Goal: Task Accomplishment & Management: Manage account settings

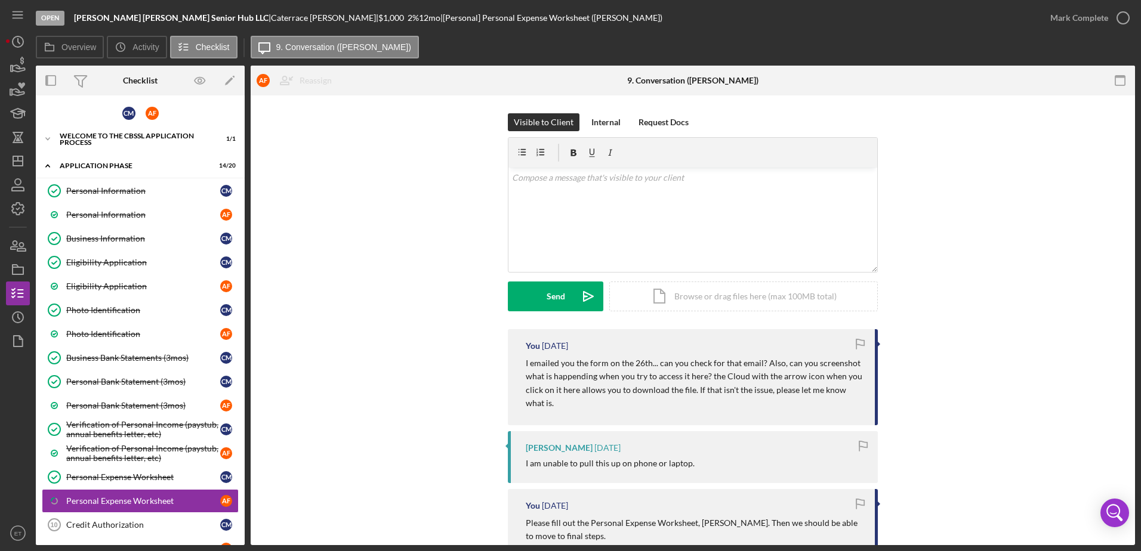
scroll to position [202, 0]
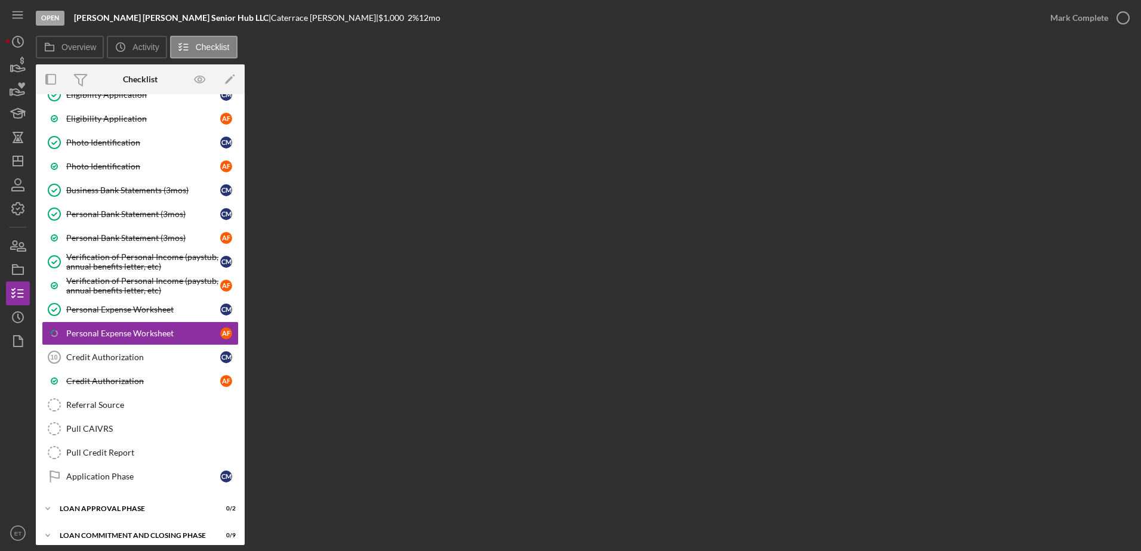
scroll to position [180, 0]
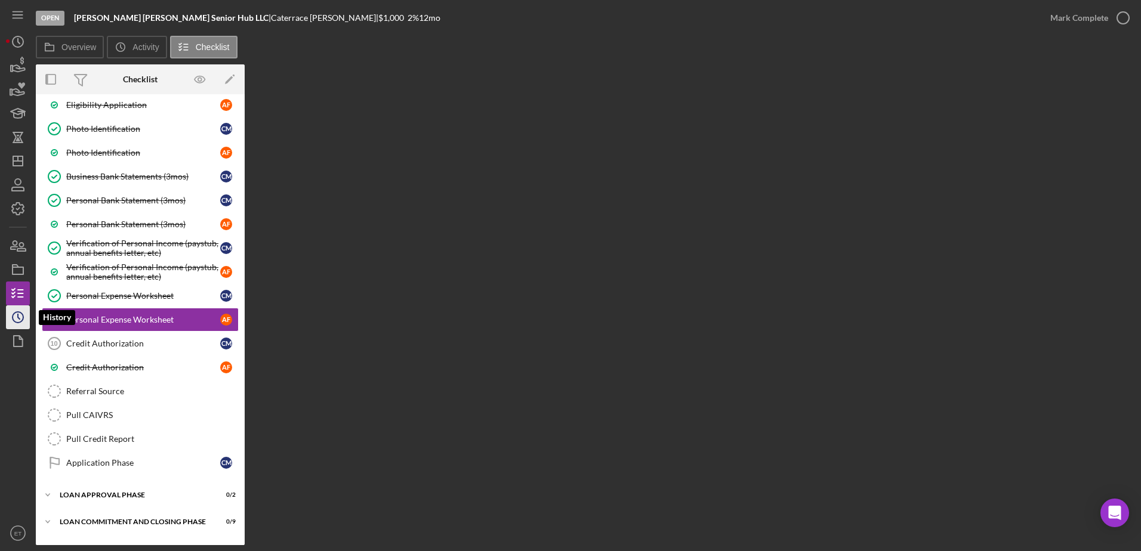
click at [18, 317] on polyline "button" at bounding box center [19, 317] width 2 height 5
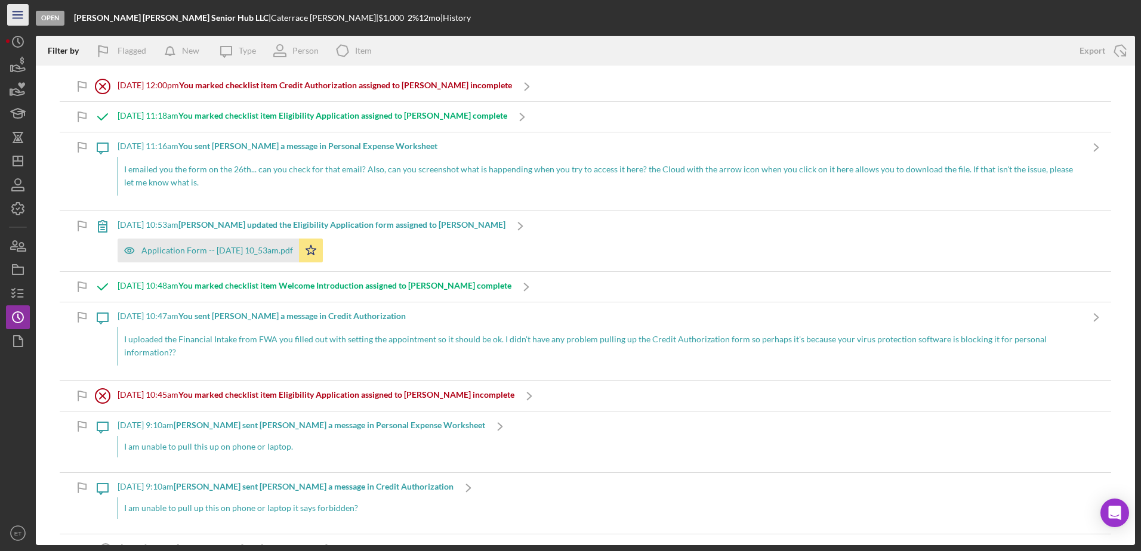
click at [17, 17] on icon "Icon/Menu" at bounding box center [18, 15] width 27 height 27
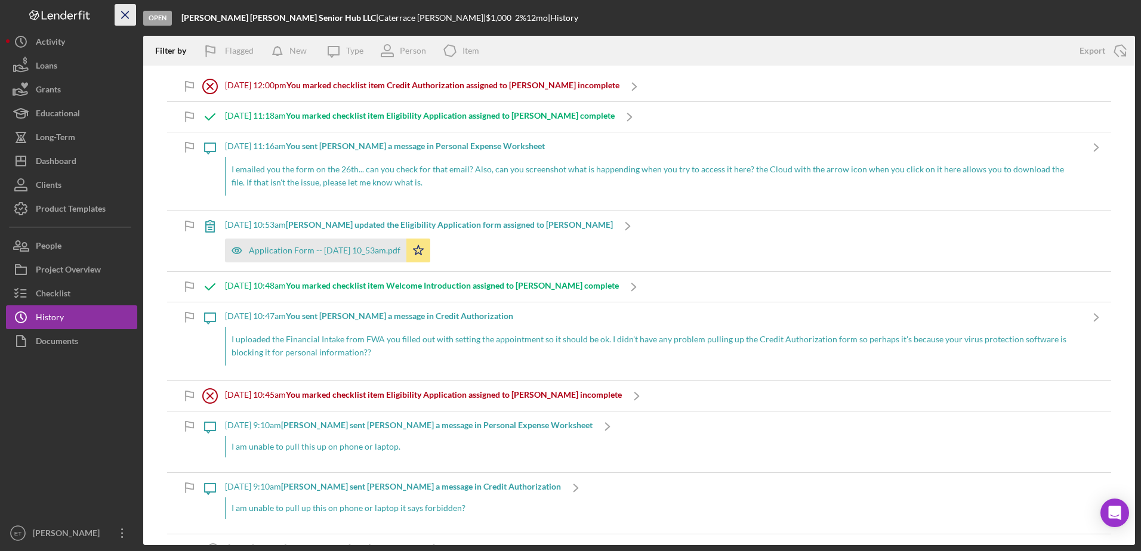
click at [124, 18] on icon "Icon/Menu Close" at bounding box center [125, 15] width 27 height 27
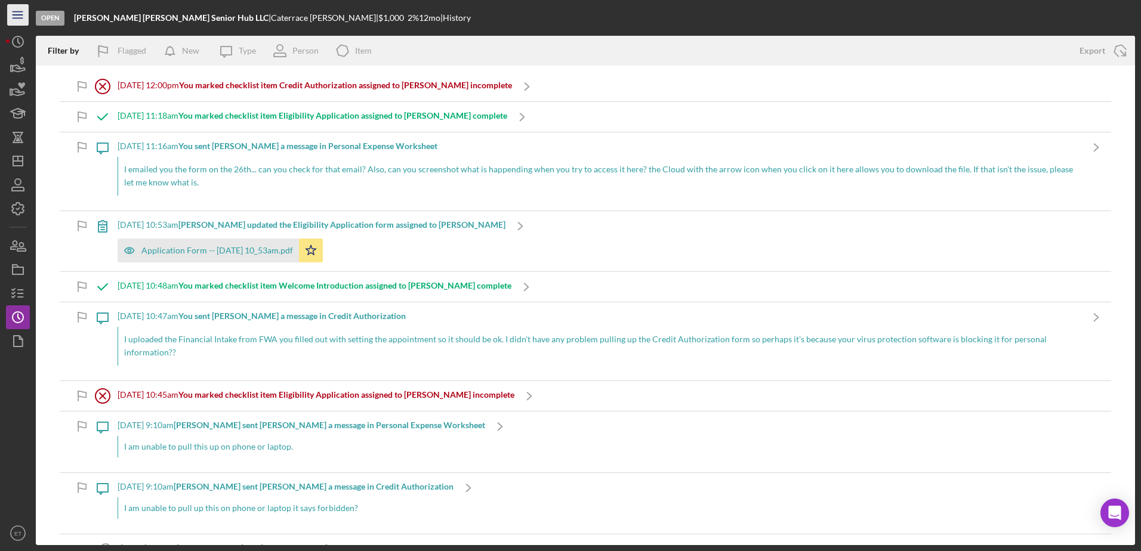
click at [14, 10] on icon "Icon/Menu" at bounding box center [18, 15] width 27 height 27
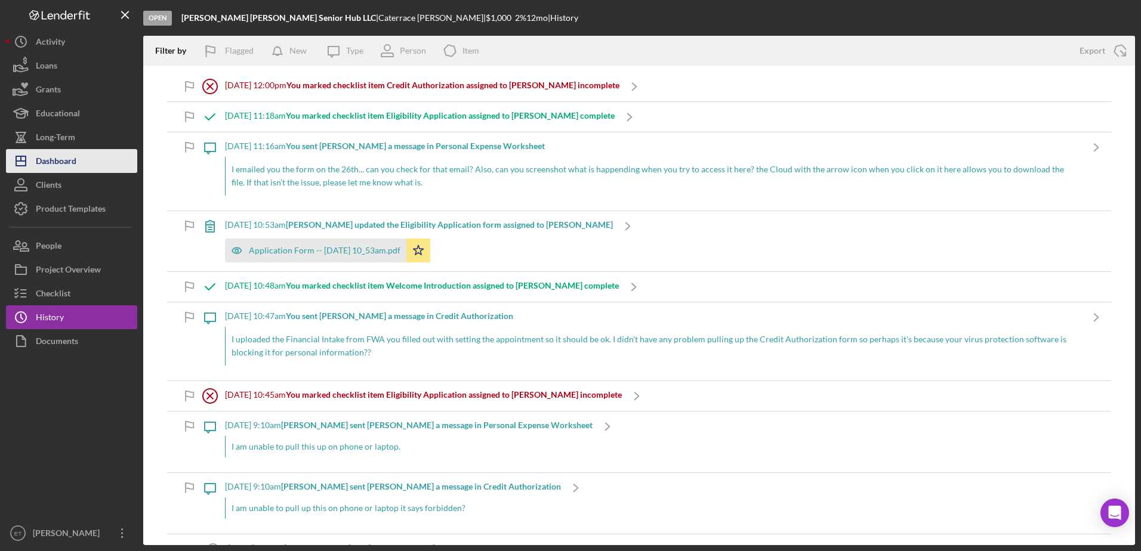
click at [77, 167] on button "Icon/Dashboard Dashboard" at bounding box center [71, 161] width 131 height 24
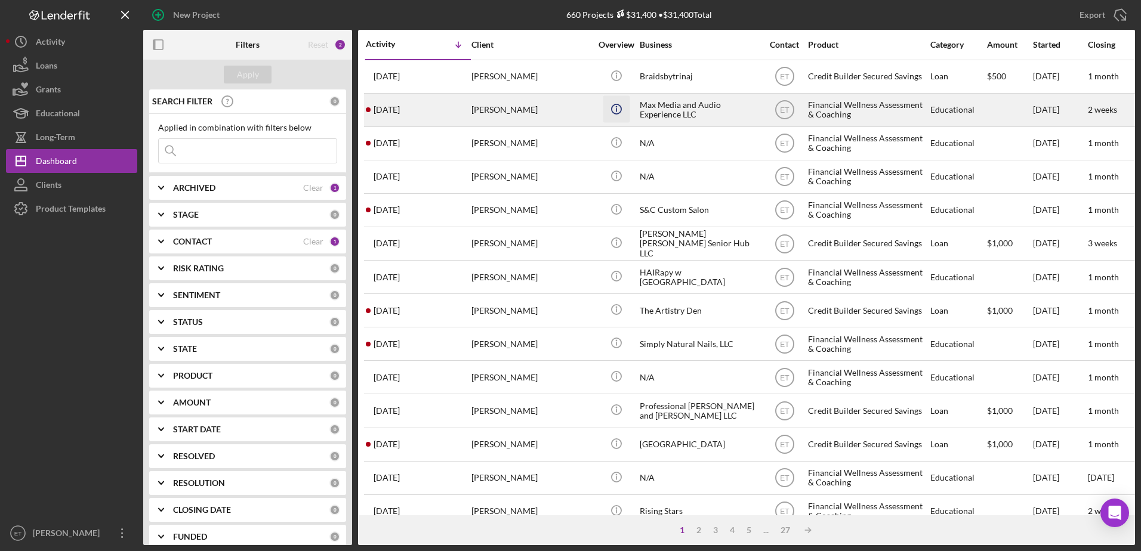
click at [630, 115] on icon "Icon/Info" at bounding box center [616, 108] width 27 height 27
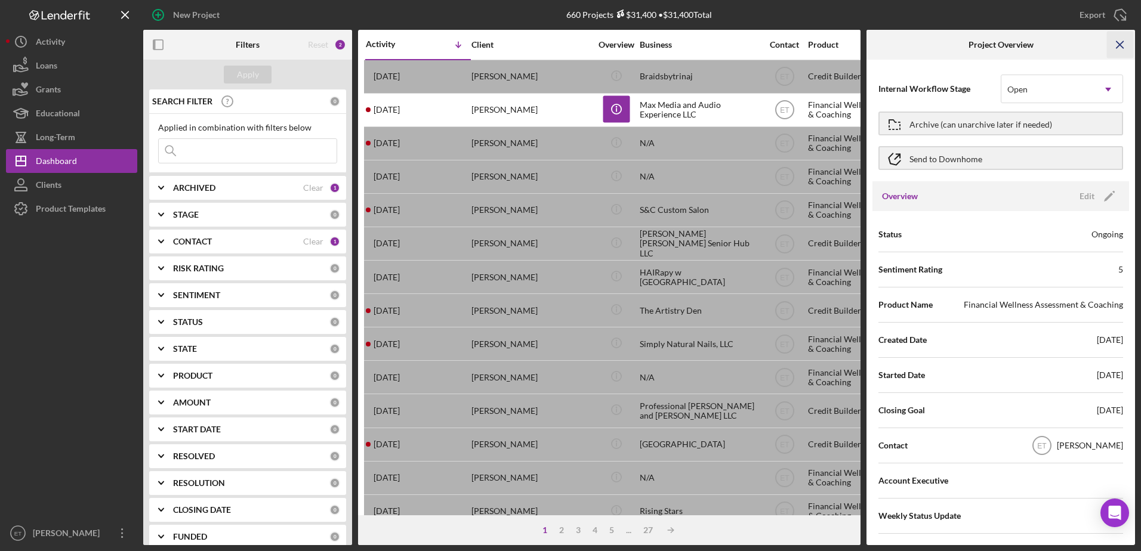
click at [1121, 43] on line "button" at bounding box center [1120, 44] width 7 height 7
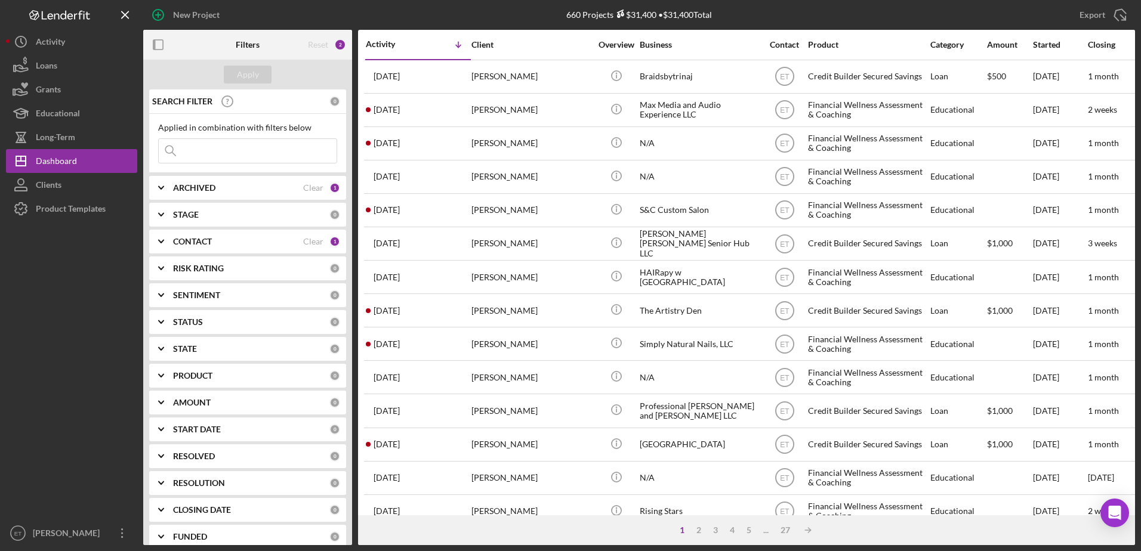
click at [277, 248] on div "CONTACT Clear 1" at bounding box center [256, 242] width 167 height 24
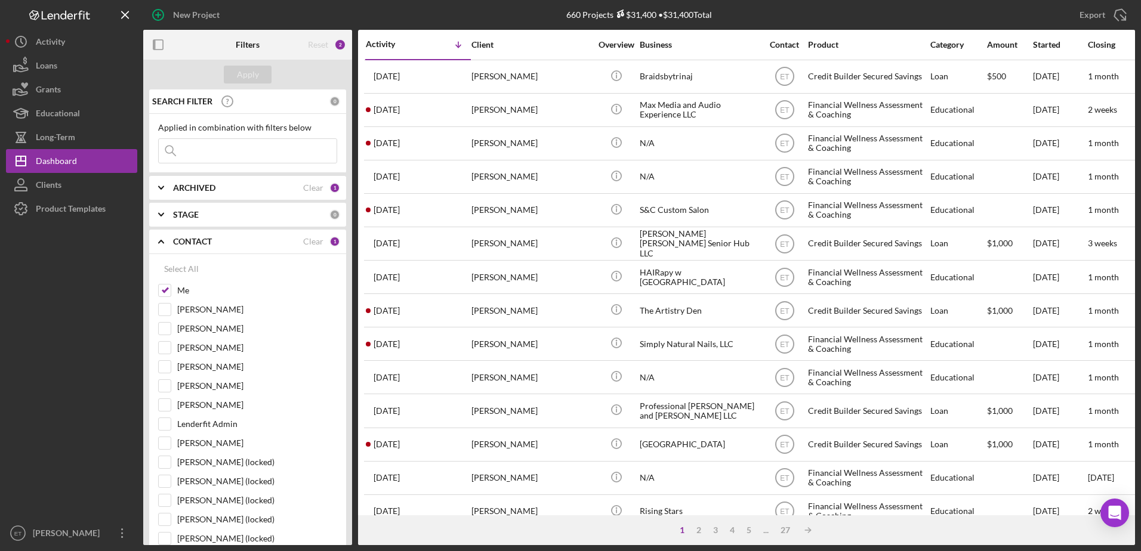
click at [273, 244] on div "CONTACT" at bounding box center [238, 242] width 130 height 10
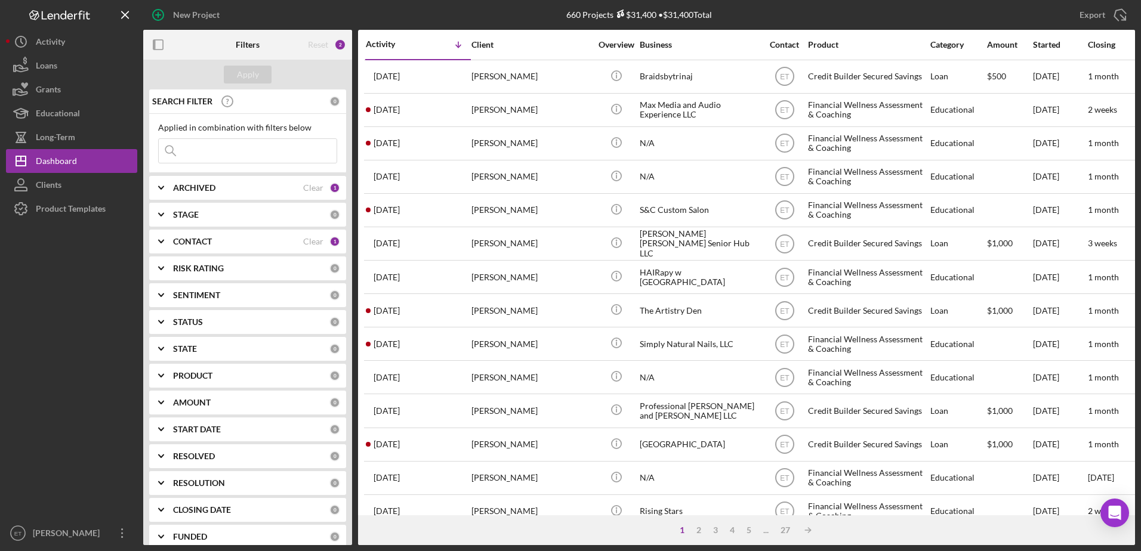
click at [279, 189] on div "ARCHIVED" at bounding box center [238, 188] width 130 height 10
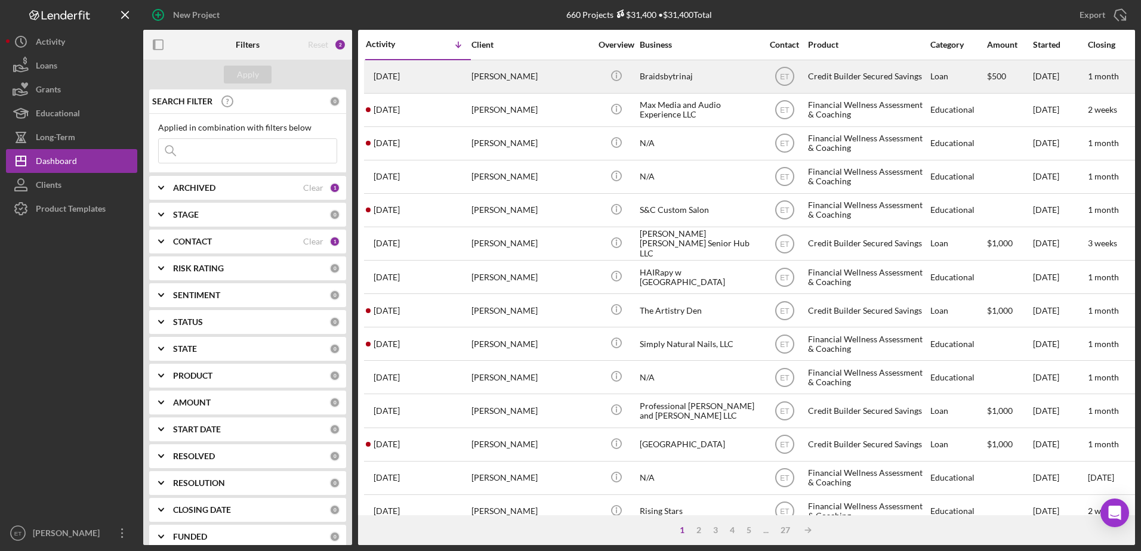
click at [675, 67] on div "Braidsbytrinaj" at bounding box center [699, 77] width 119 height 32
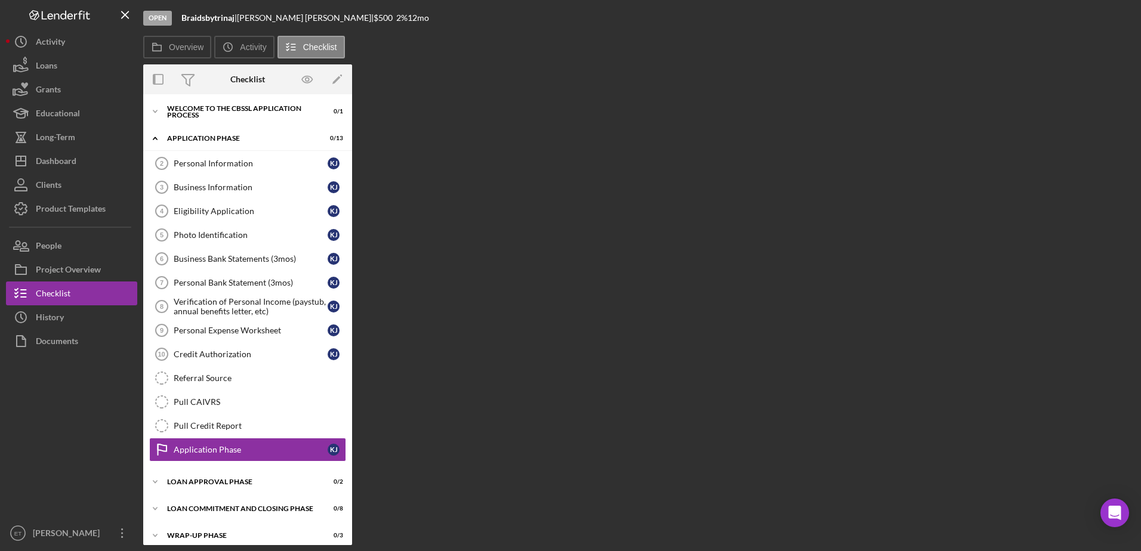
scroll to position [9, 0]
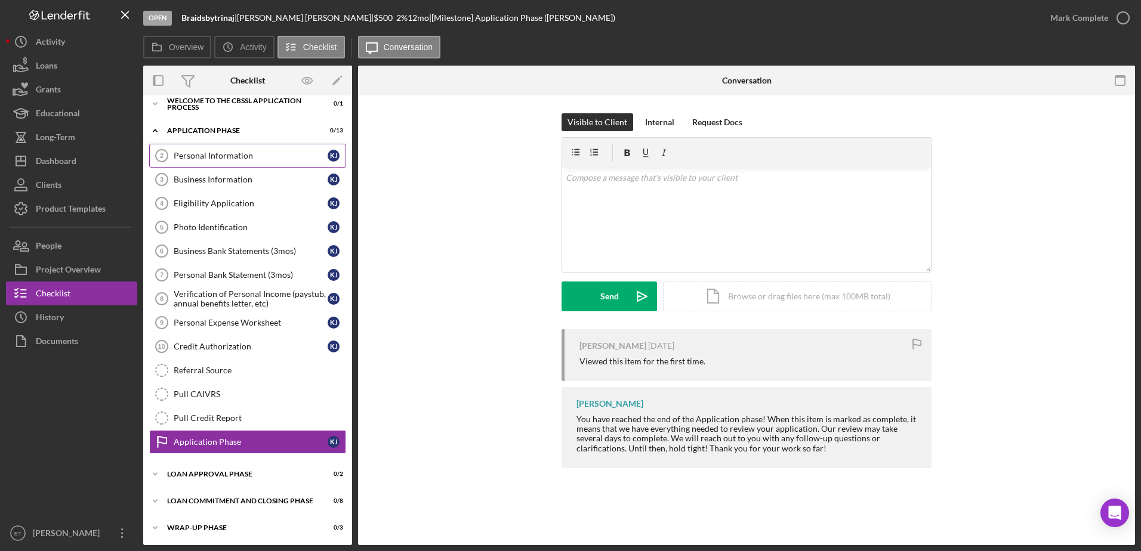
click at [209, 161] on div "Personal Information" at bounding box center [251, 156] width 154 height 10
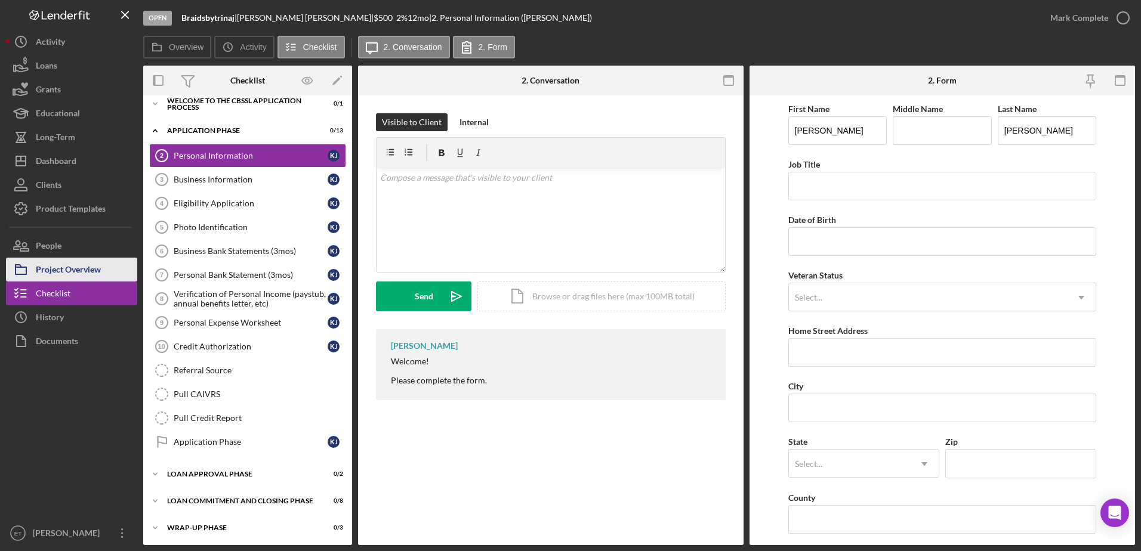
click at [79, 272] on div "Project Overview" at bounding box center [68, 271] width 65 height 27
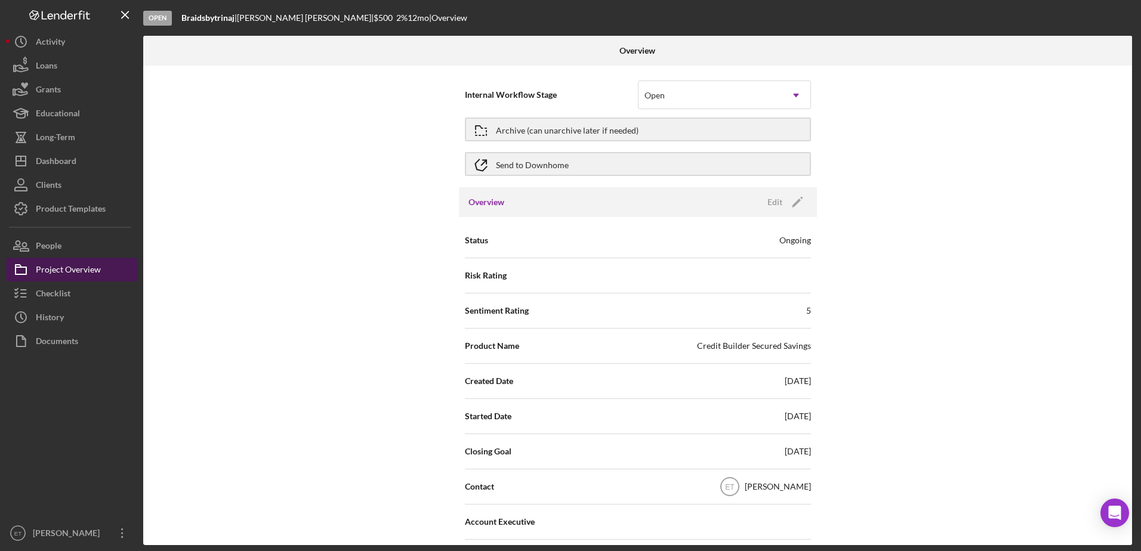
click at [79, 272] on div "Project Overview" at bounding box center [68, 271] width 65 height 27
click at [61, 248] on div "People" at bounding box center [49, 247] width 26 height 27
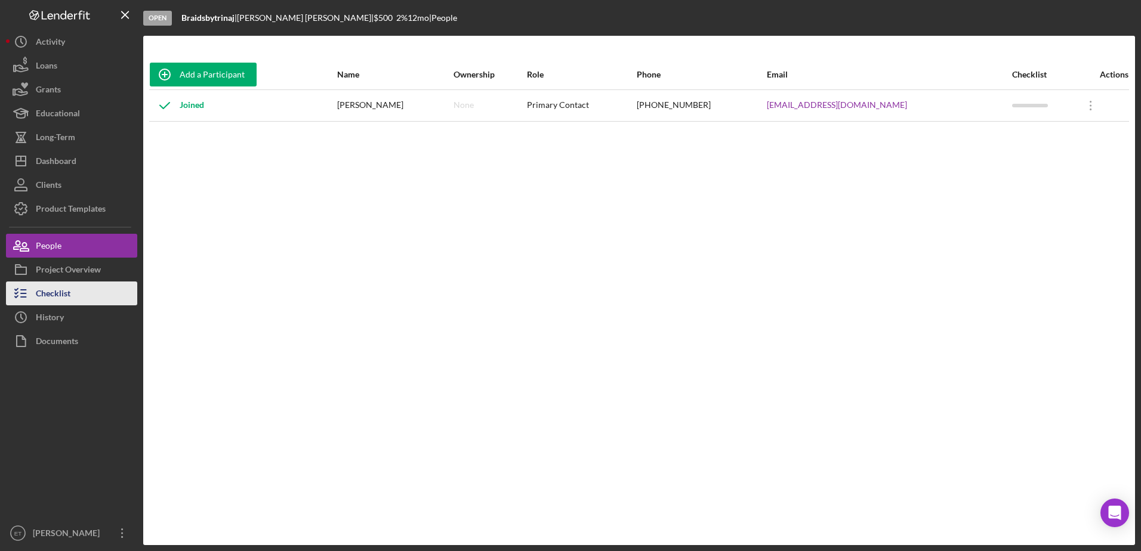
click at [58, 287] on div "Checklist" at bounding box center [53, 295] width 35 height 27
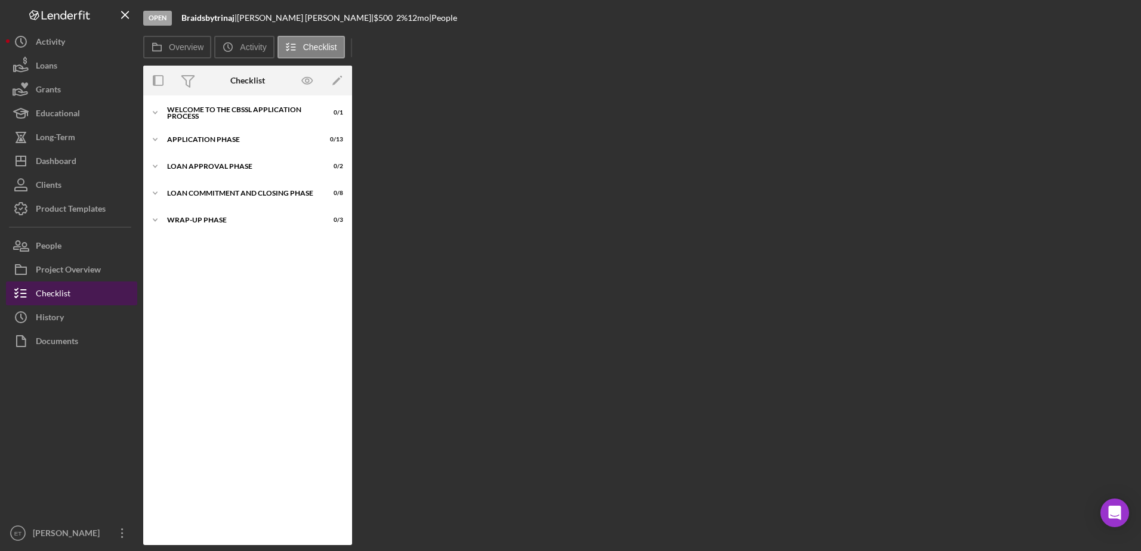
scroll to position [9, 0]
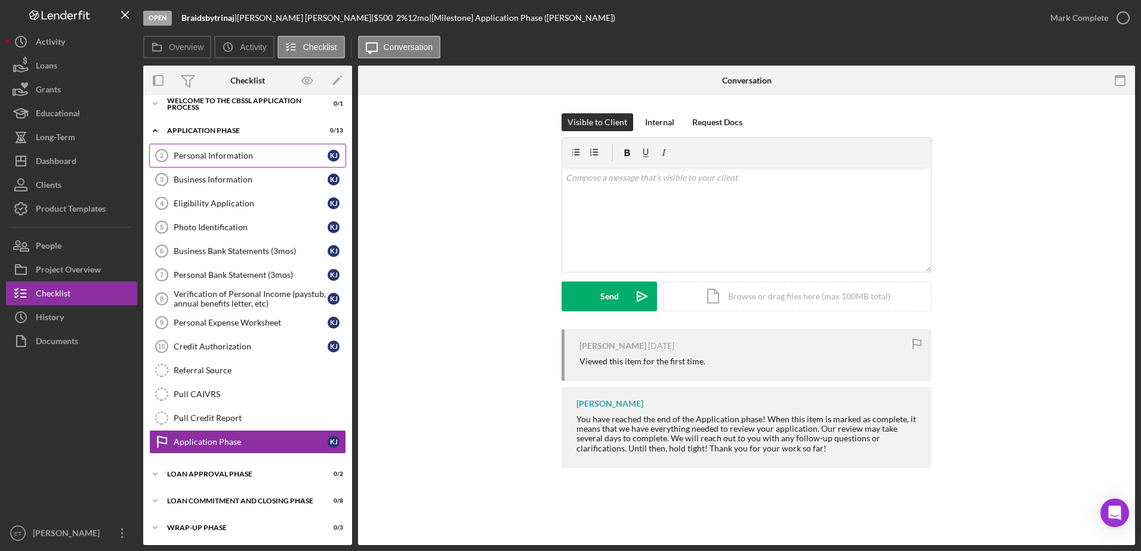
click at [224, 149] on link "Personal Information 2 Personal Information K J" at bounding box center [247, 156] width 197 height 24
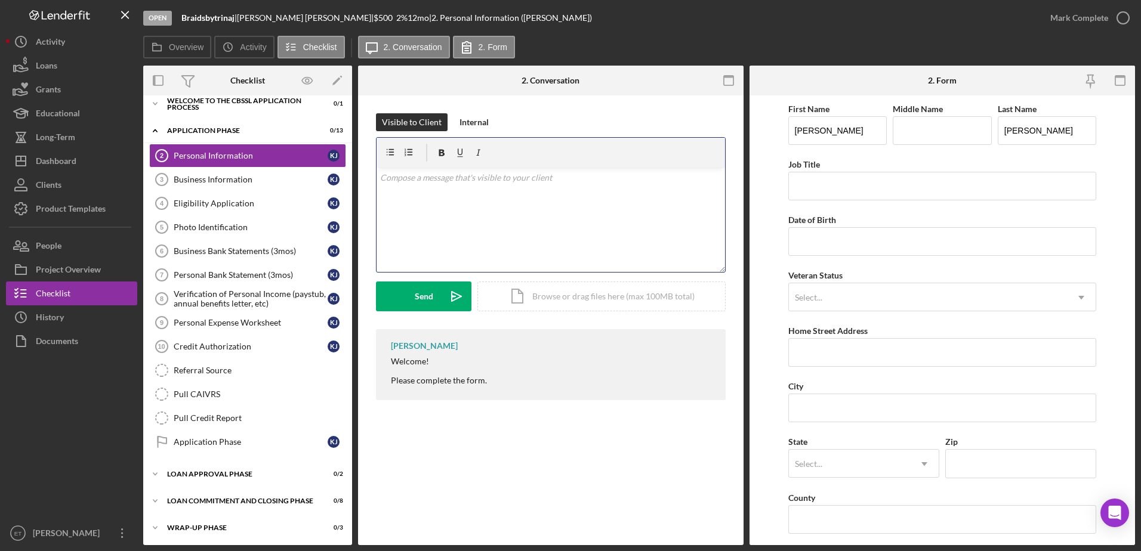
click at [406, 186] on div "v Color teal Color pink Remove color Add row above Add row below Add column bef…" at bounding box center [551, 220] width 349 height 104
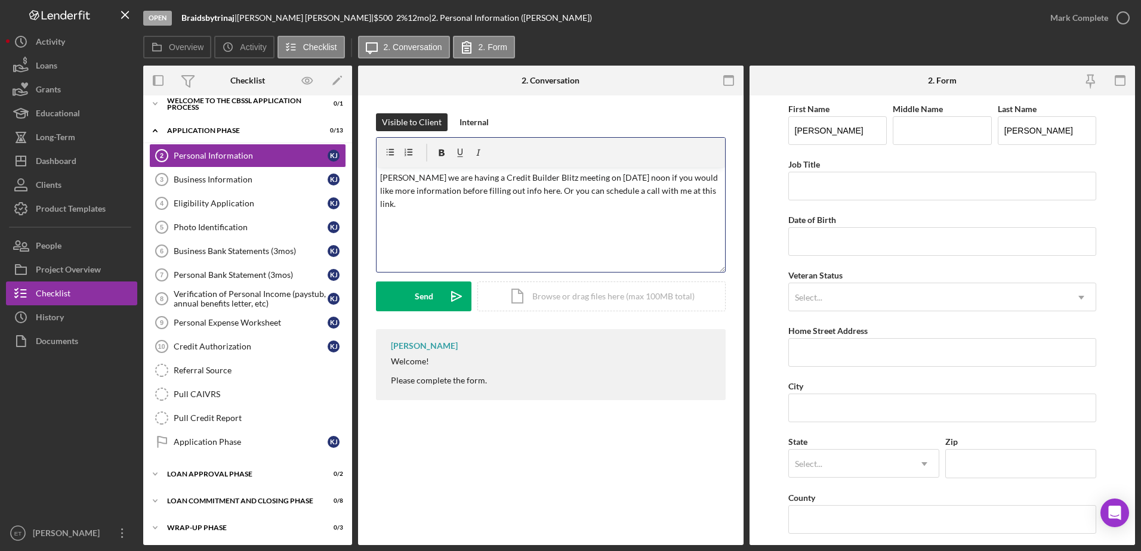
click at [636, 212] on div "v Color teal Color pink Remove color Add row above Add row below Add column bef…" at bounding box center [551, 220] width 349 height 104
click at [704, 196] on p "[PERSON_NAME] we are having a Credit Builder Blitz meeting on [DATE] noon if yo…" at bounding box center [551, 191] width 342 height 40
click at [495, 250] on div "v Color teal Color pink Remove color Add row above Add row below Add column bef…" at bounding box center [551, 220] width 349 height 104
click at [383, 233] on div "v Color teal Color pink Remove color Add row above Add row below Add column bef…" at bounding box center [551, 220] width 349 height 104
click at [562, 248] on p "[URL][DOMAIN_NAME]" at bounding box center [551, 254] width 342 height 13
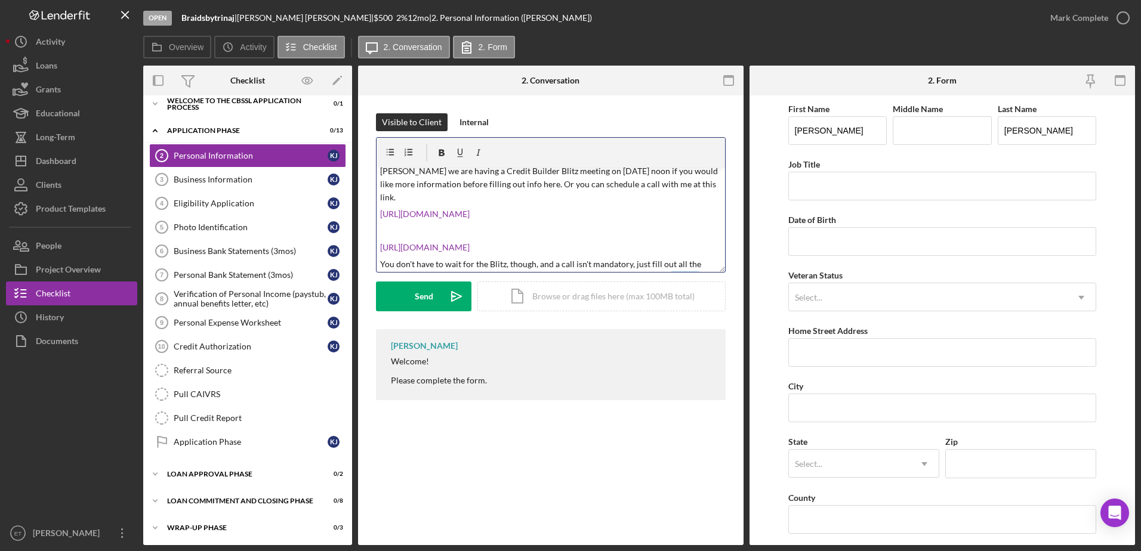
scroll to position [9, 0]
drag, startPoint x: 678, startPoint y: 264, endPoint x: 367, endPoint y: 253, distance: 311.2
click at [367, 253] on div "Visible to Client Internal v Color teal Color pink Remove color Add row above A…" at bounding box center [551, 259] width 386 height 329
copy p "You don't have to wait for the Blitz, though, and a call isn't mandatory, just …"
click at [629, 222] on p at bounding box center [551, 228] width 342 height 13
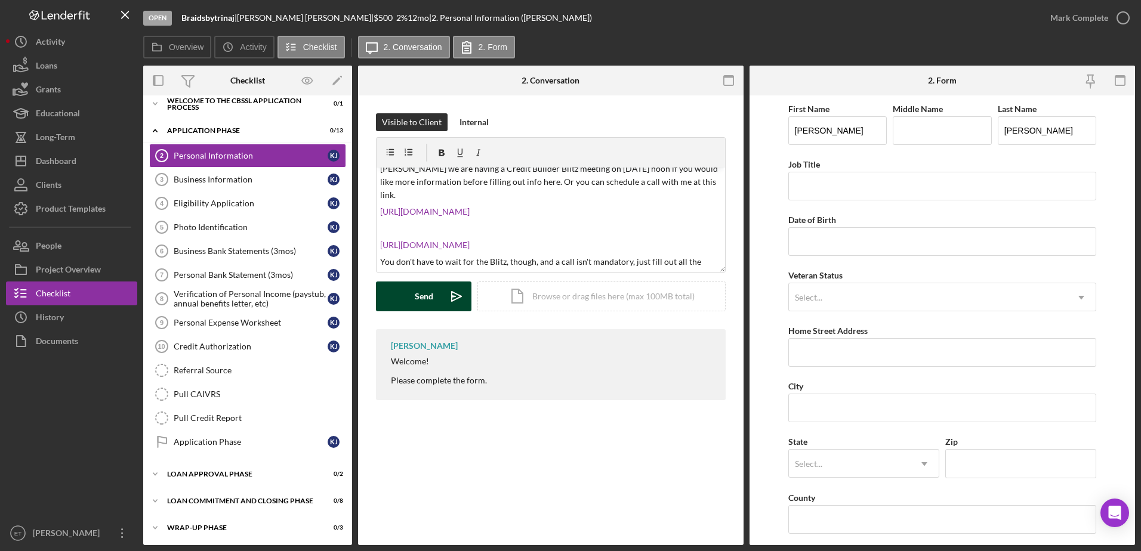
click at [435, 295] on button "Send Icon/icon-invite-send" at bounding box center [423, 297] width 95 height 30
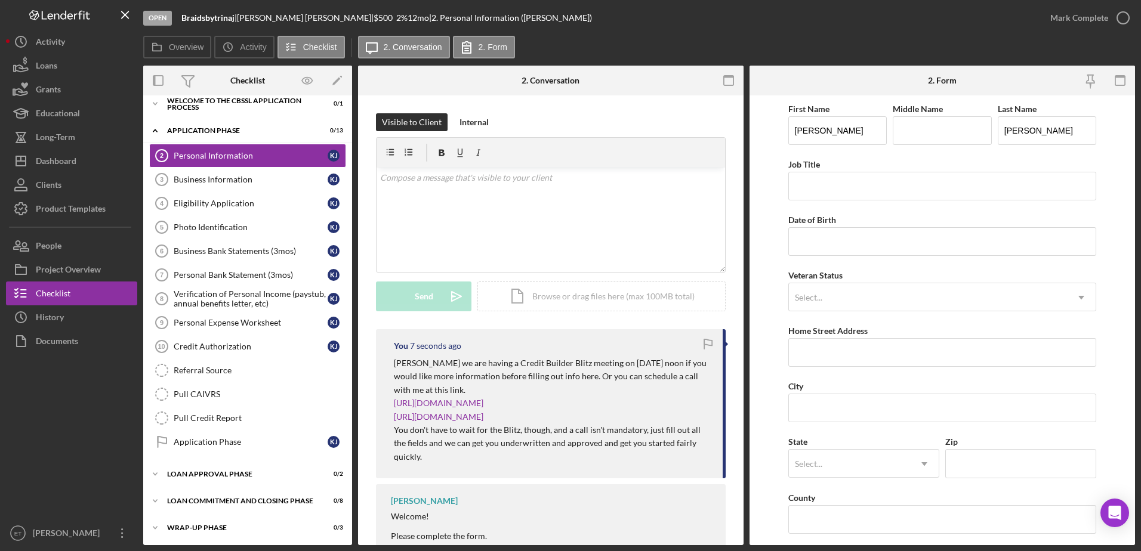
click at [201, 17] on b "Braidsbytrinaj" at bounding box center [207, 18] width 53 height 10
copy div "Braidsbytrinaj |"
click at [44, 165] on div "Dashboard" at bounding box center [56, 162] width 41 height 27
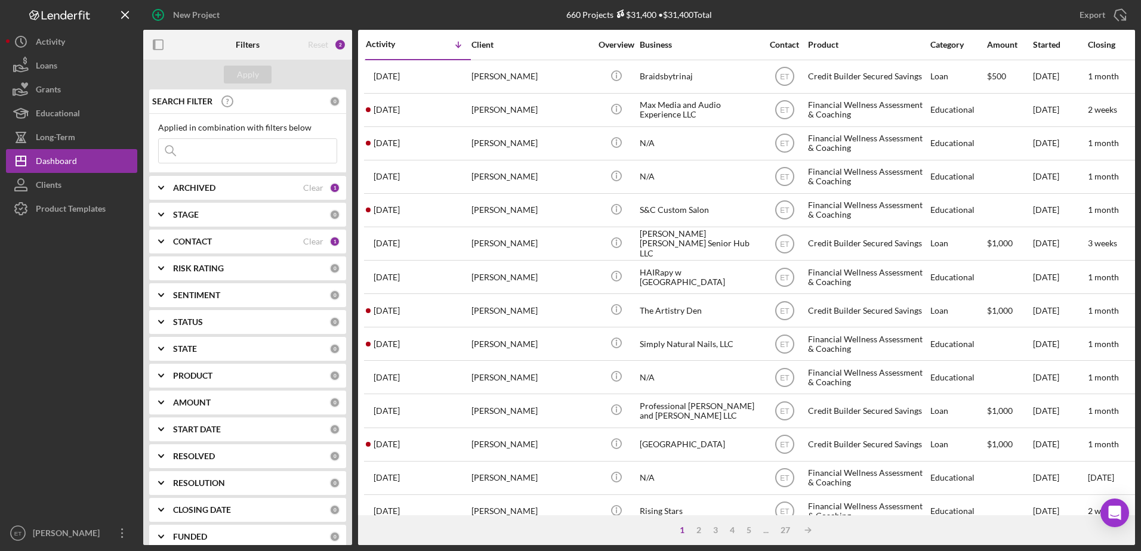
click at [208, 148] on input at bounding box center [248, 151] width 178 height 24
paste input "Braidsbytrinaj |"
type input "Braidsbytrinaj |"
click at [236, 188] on div "ARCHIVED" at bounding box center [238, 188] width 130 height 10
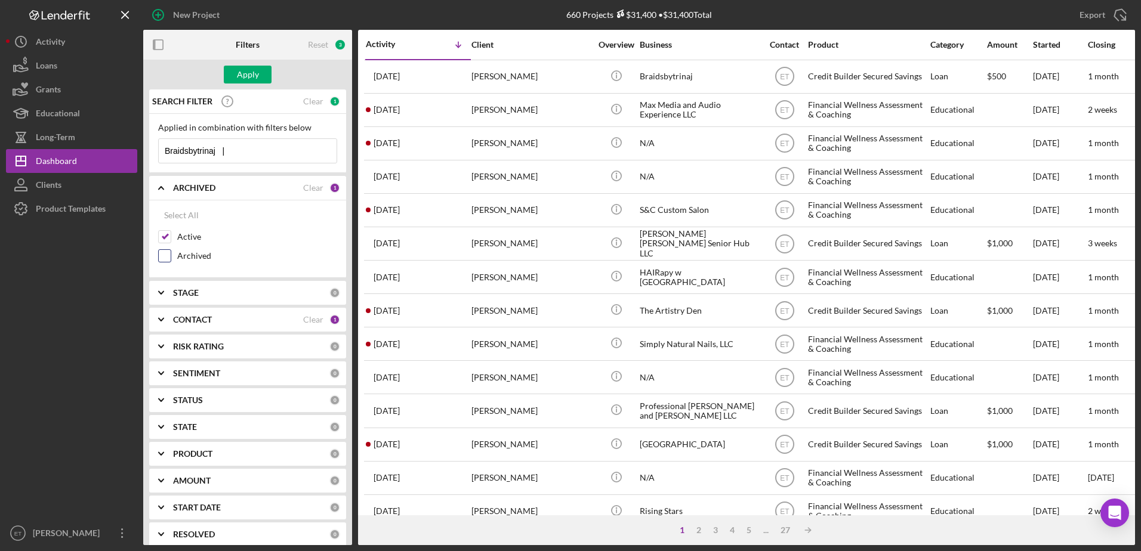
click at [163, 257] on input "Archived" at bounding box center [165, 256] width 12 height 12
checkbox input "true"
click at [259, 148] on input "Braidsbytrinaj |" at bounding box center [248, 151] width 178 height 24
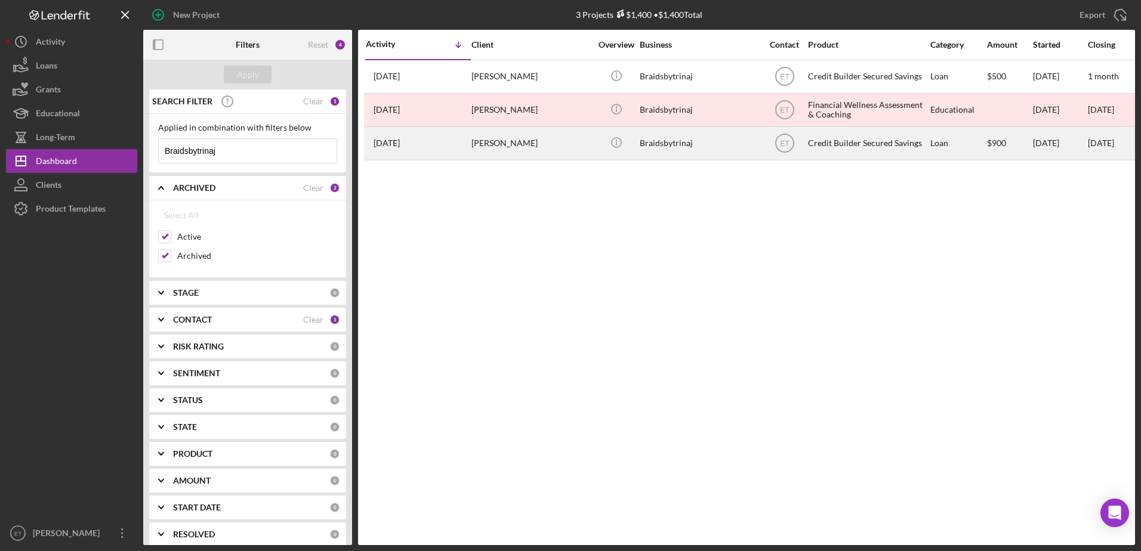
type input "Braidsbytrinaj"
click at [555, 150] on div "[PERSON_NAME]" at bounding box center [531, 144] width 119 height 32
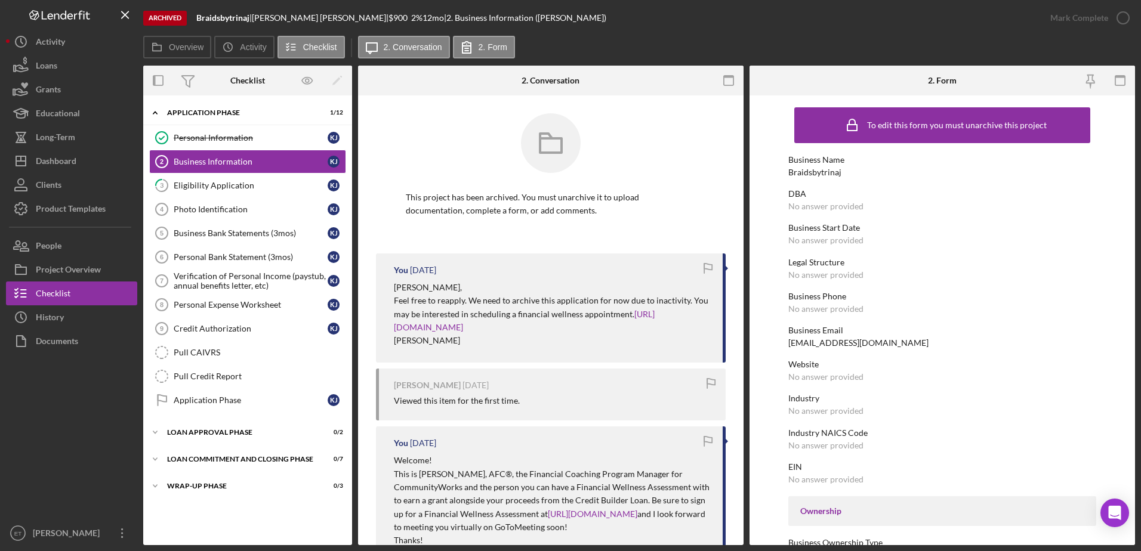
drag, startPoint x: 690, startPoint y: 300, endPoint x: 703, endPoint y: 326, distance: 29.6
click at [703, 326] on p "Feel free to reapply. We need to archive this application for now due to inacti…" at bounding box center [552, 314] width 317 height 40
drag, startPoint x: 703, startPoint y: 326, endPoint x: 689, endPoint y: 301, distance: 28.3
click at [689, 301] on p "Feel free to reapply. We need to archive this application for now due to inacti…" at bounding box center [552, 314] width 317 height 40
drag, startPoint x: 689, startPoint y: 301, endPoint x: 700, endPoint y: 322, distance: 23.2
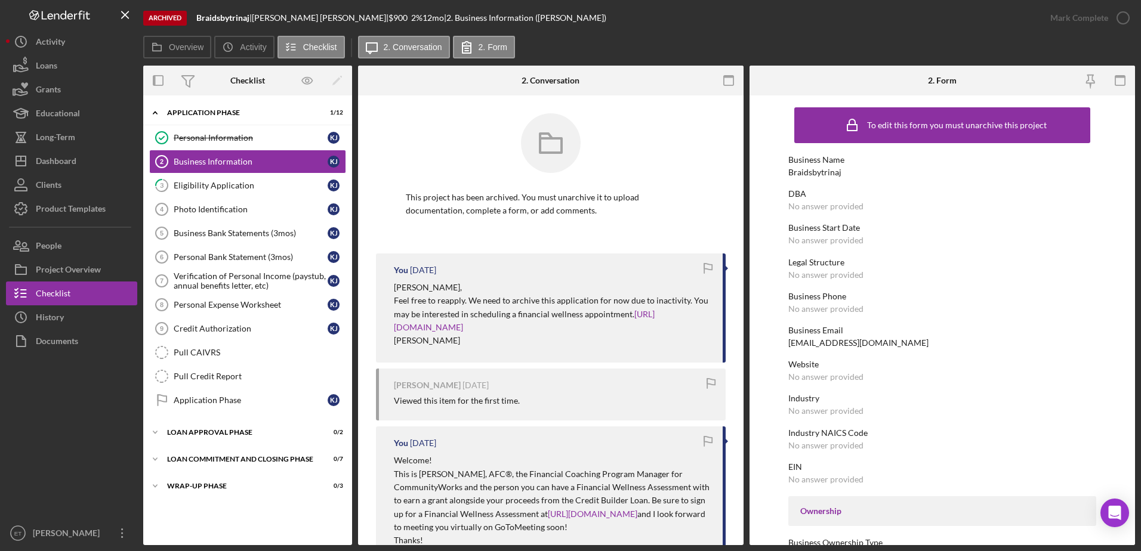
click at [700, 322] on p "Feel free to reapply. We need to archive this application for now due to inacti…" at bounding box center [552, 314] width 317 height 40
copy p "You may be interested in scheduling a financial wellness appointment. [URL][DOM…"
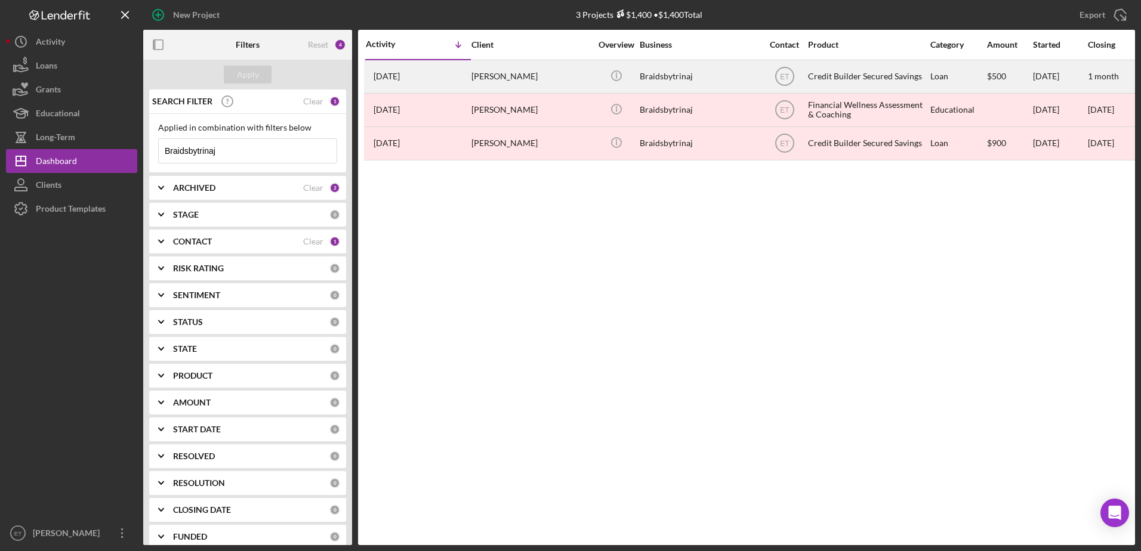
click at [495, 79] on div "[PERSON_NAME]" at bounding box center [531, 77] width 119 height 32
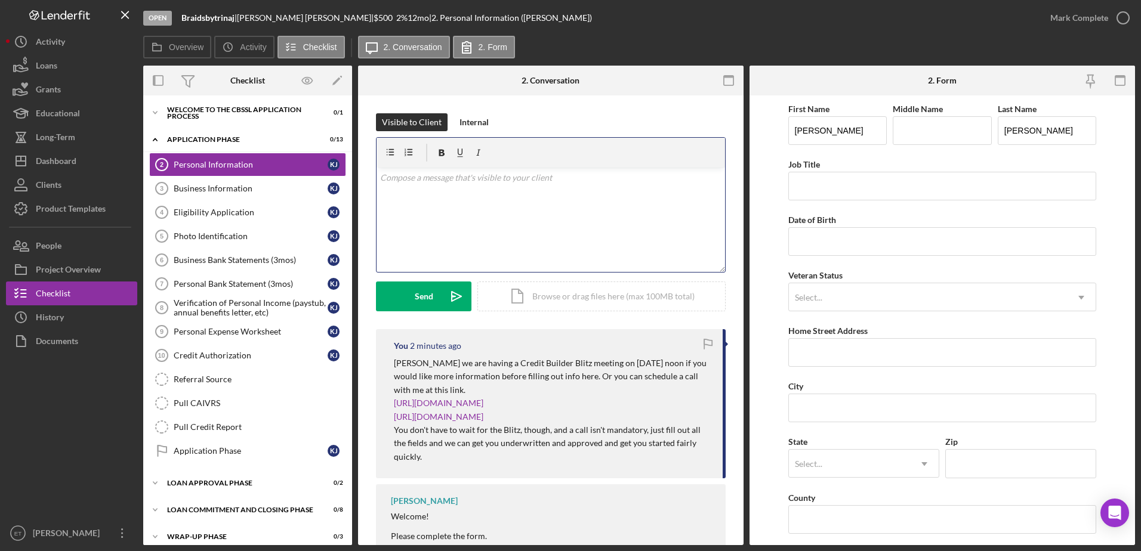
click at [451, 233] on div "v Color teal Color pink Remove color Add row above Add row below Add column bef…" at bounding box center [551, 220] width 349 height 104
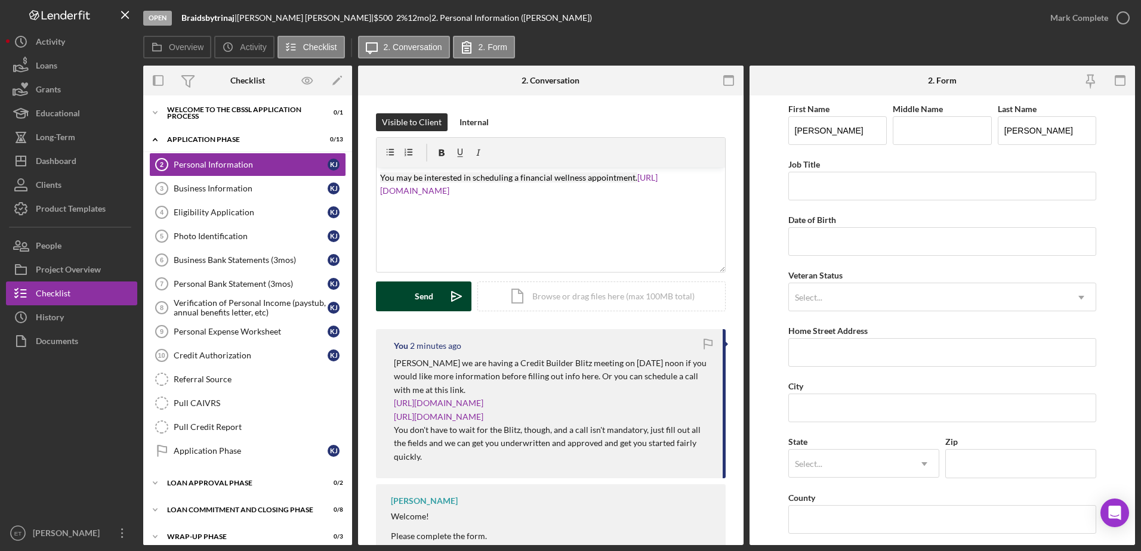
click at [430, 295] on div "Send" at bounding box center [424, 297] width 19 height 30
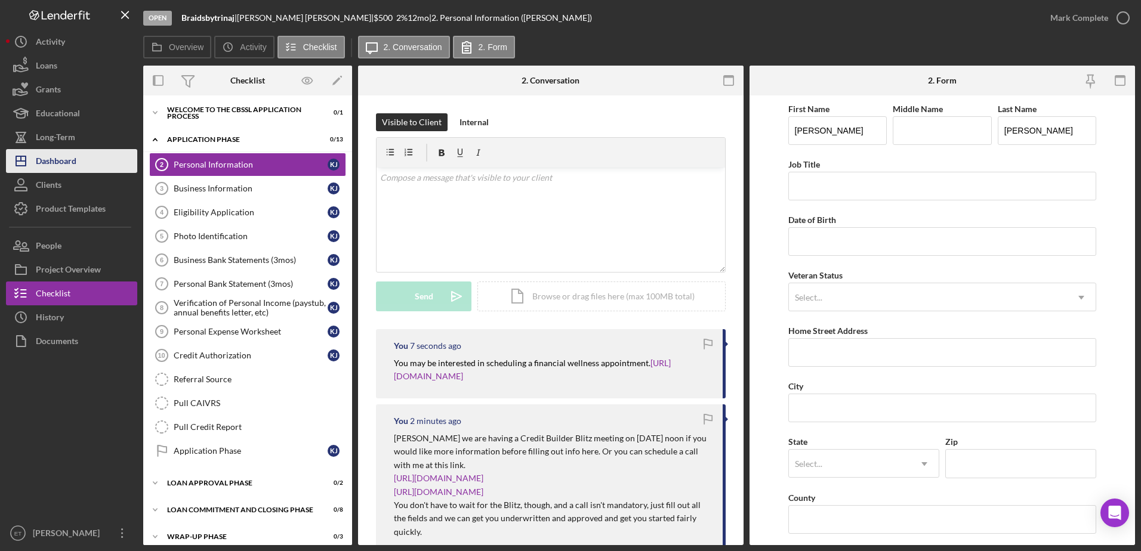
click at [64, 162] on div "Dashboard" at bounding box center [56, 162] width 41 height 27
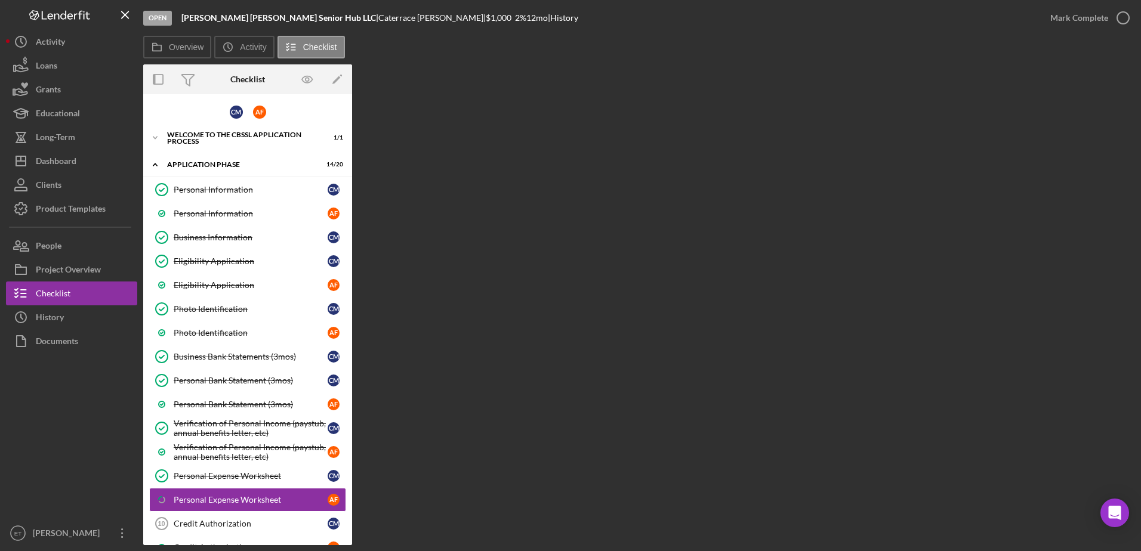
scroll to position [180, 0]
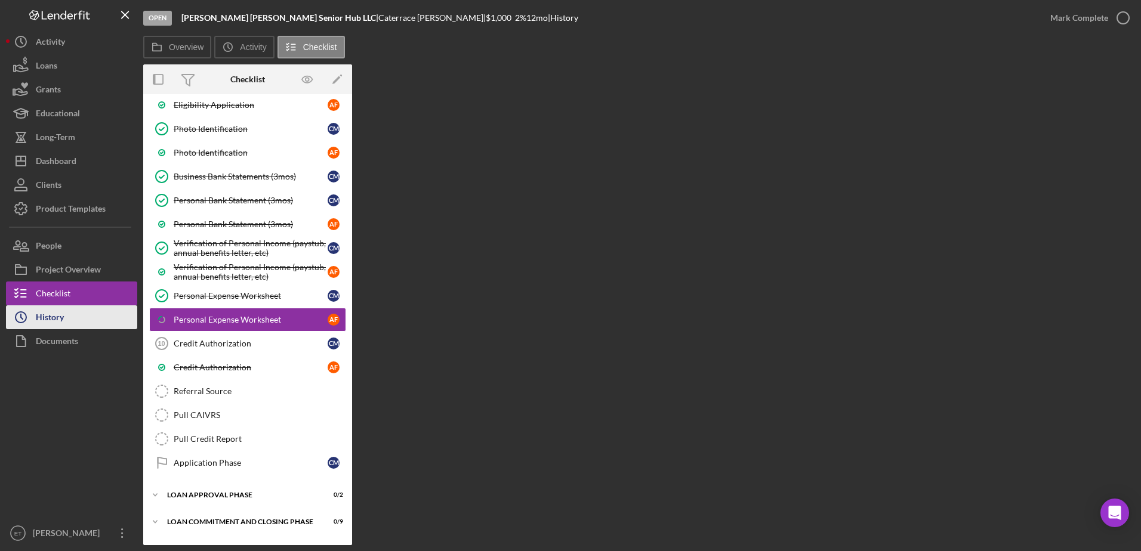
click at [65, 314] on button "Icon/History History" at bounding box center [71, 318] width 131 height 24
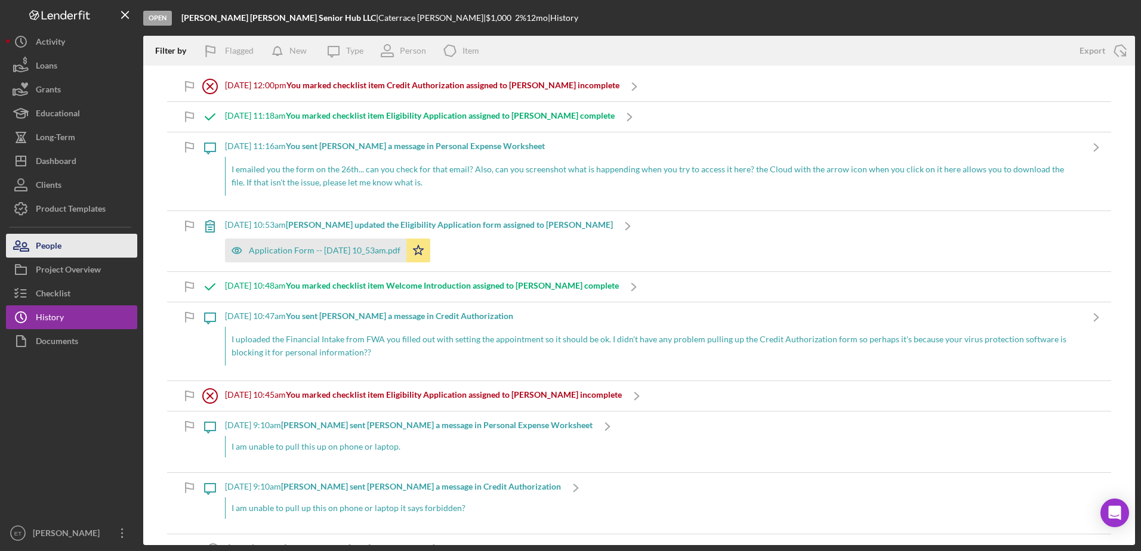
click at [55, 251] on div "People" at bounding box center [49, 247] width 26 height 27
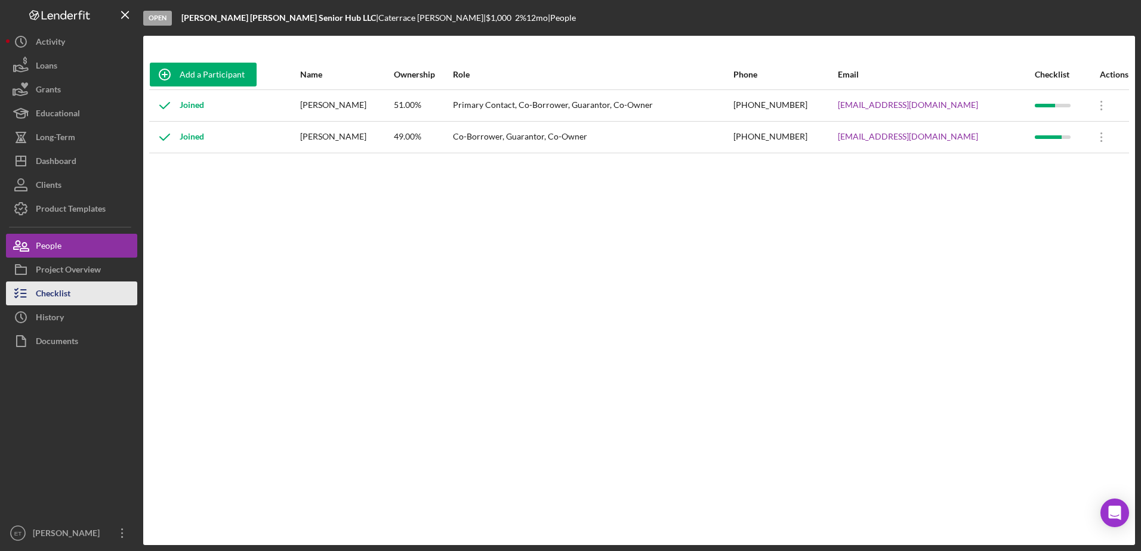
click at [62, 294] on div "Checklist" at bounding box center [53, 295] width 35 height 27
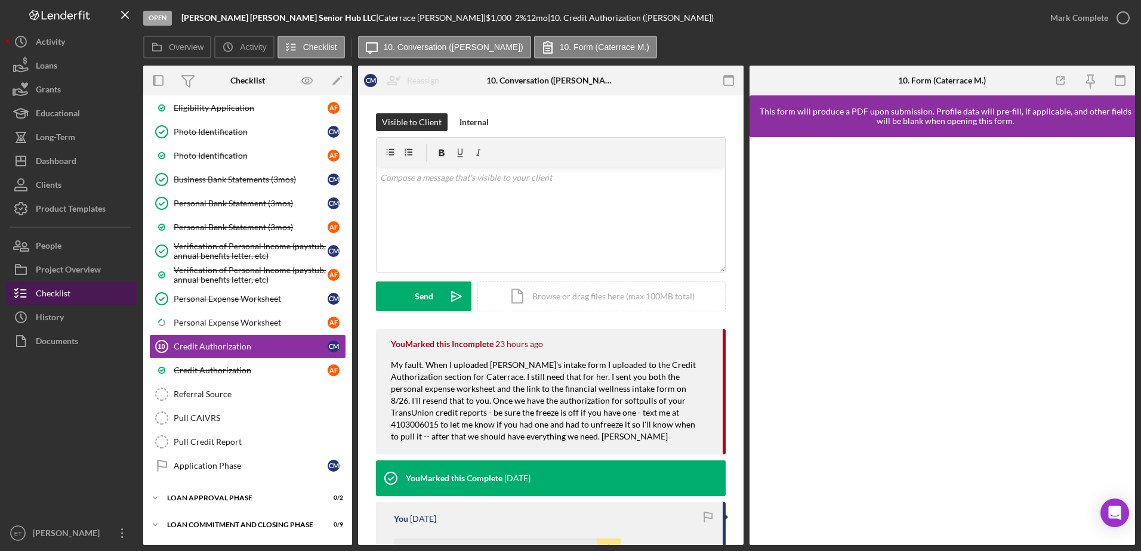
scroll to position [202, 0]
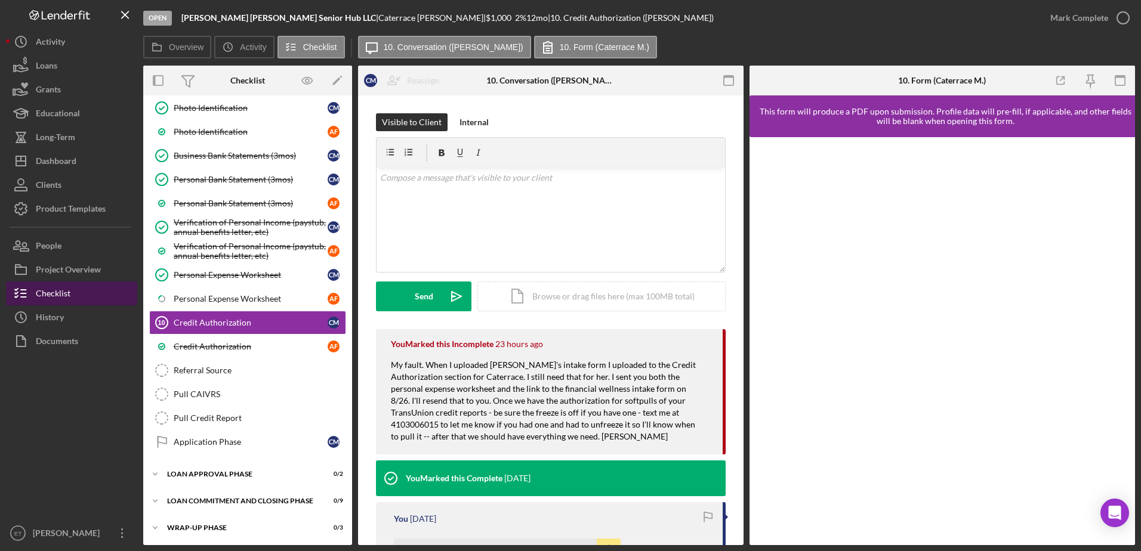
click at [62, 294] on div "Checklist" at bounding box center [53, 295] width 35 height 27
drag, startPoint x: 198, startPoint y: 285, endPoint x: 209, endPoint y: 303, distance: 20.9
click at [209, 303] on div "Personal Information Personal Information C M Personal Information A F Business…" at bounding box center [247, 218] width 209 height 483
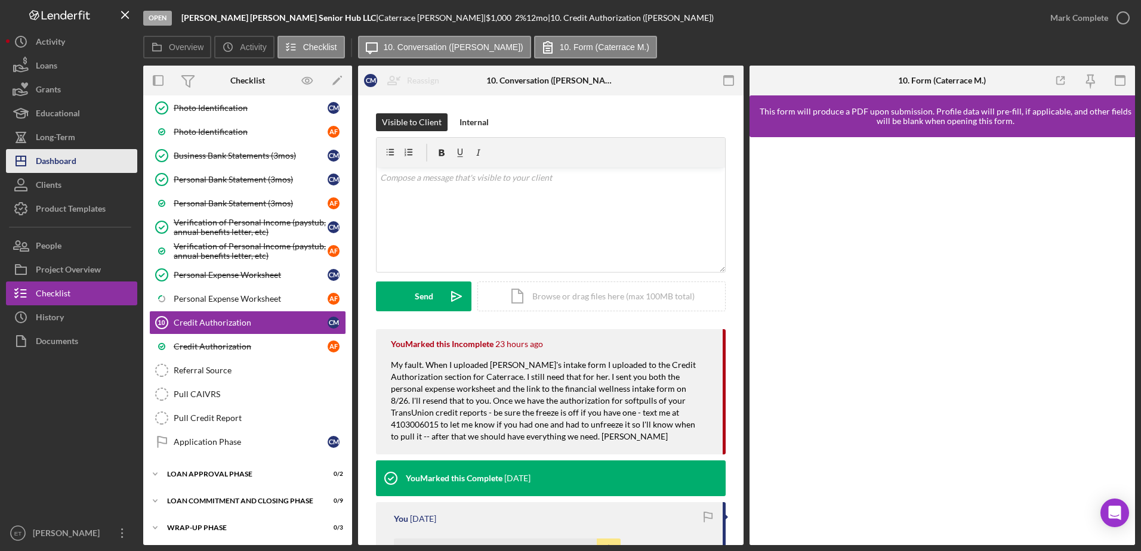
click at [63, 159] on div "Dashboard" at bounding box center [56, 162] width 41 height 27
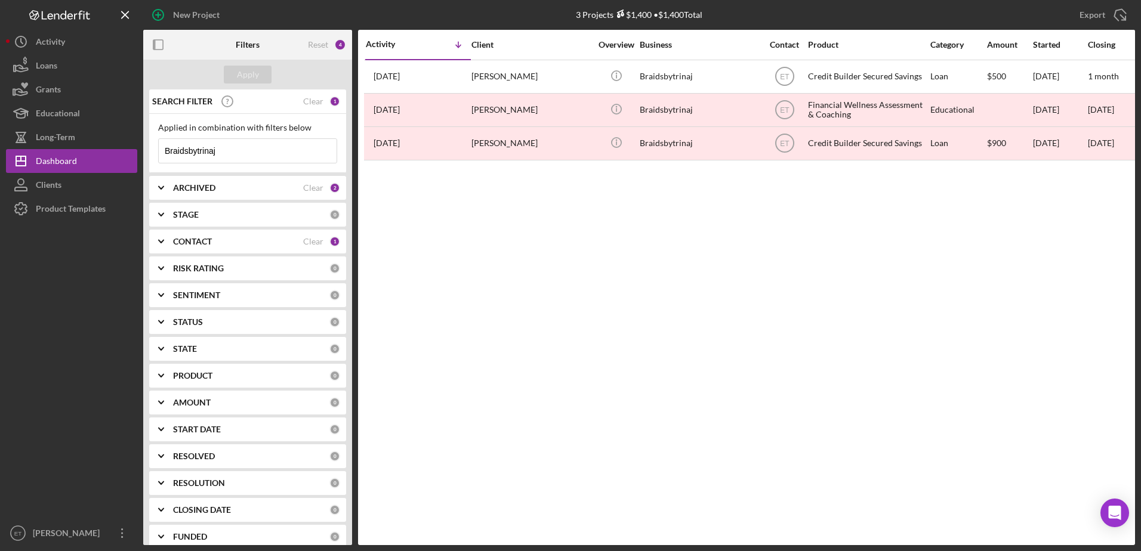
click at [227, 151] on input "Braidsbytrinaj" at bounding box center [248, 151] width 178 height 24
click at [219, 190] on div "ARCHIVED" at bounding box center [238, 188] width 130 height 10
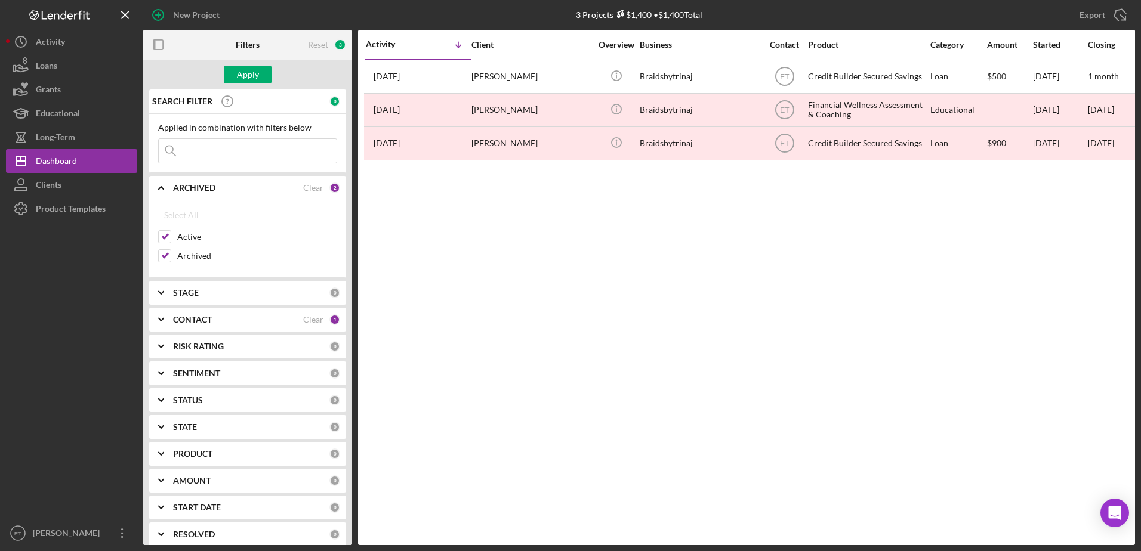
click at [219, 190] on div "ARCHIVED" at bounding box center [238, 188] width 130 height 10
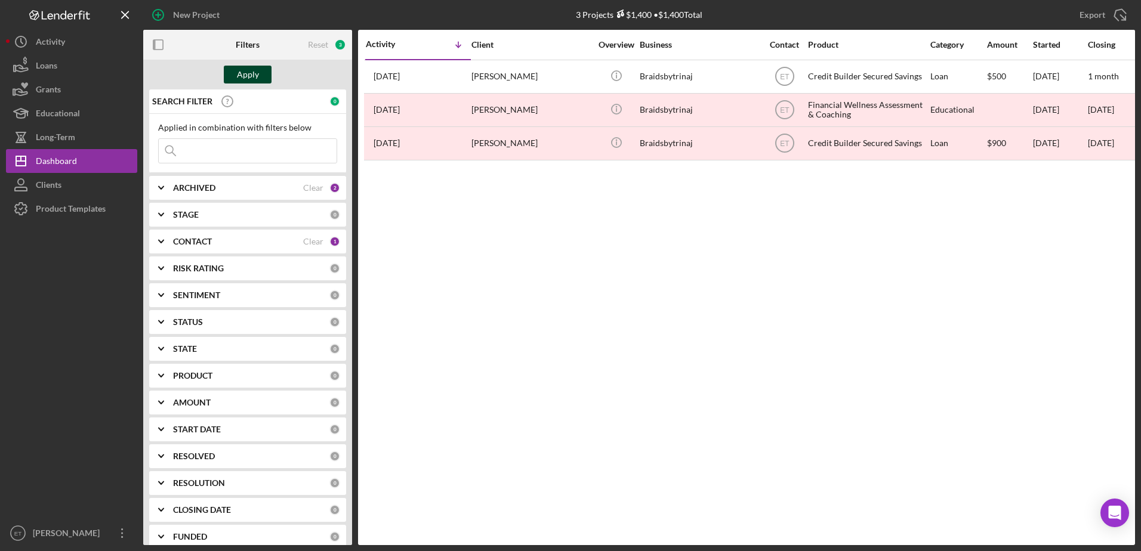
click at [244, 73] on div "Apply" at bounding box center [248, 75] width 22 height 18
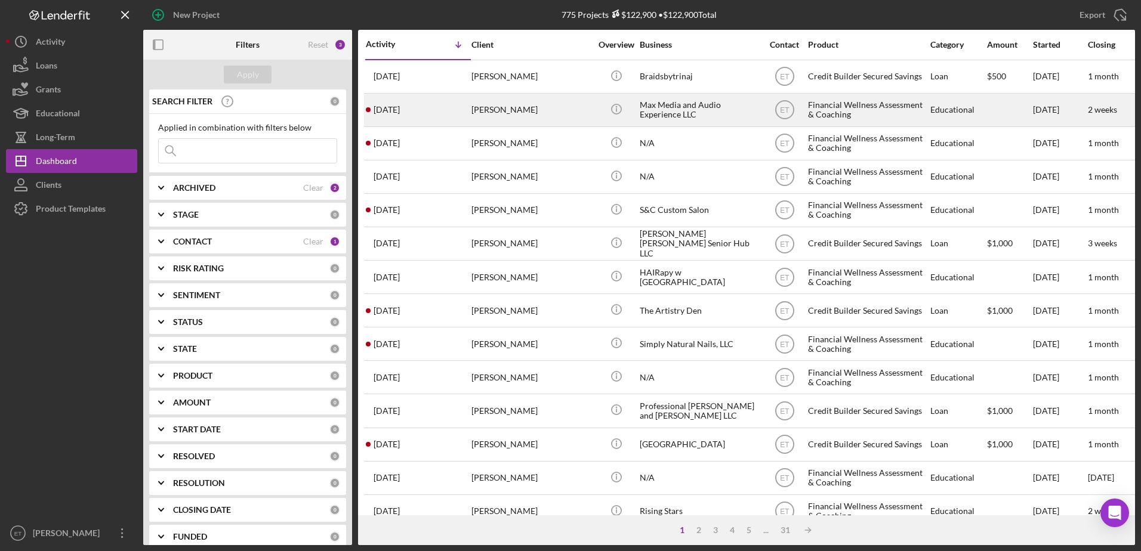
click at [693, 113] on div "Max Media and Audio Experience LLC" at bounding box center [699, 110] width 119 height 32
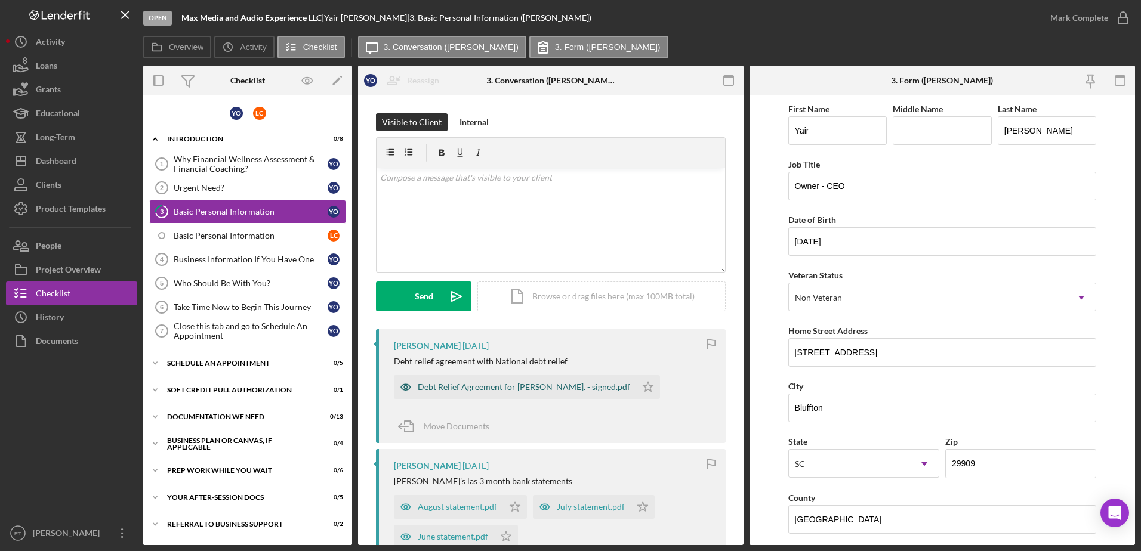
click at [403, 387] on icon "button" at bounding box center [406, 387] width 24 height 24
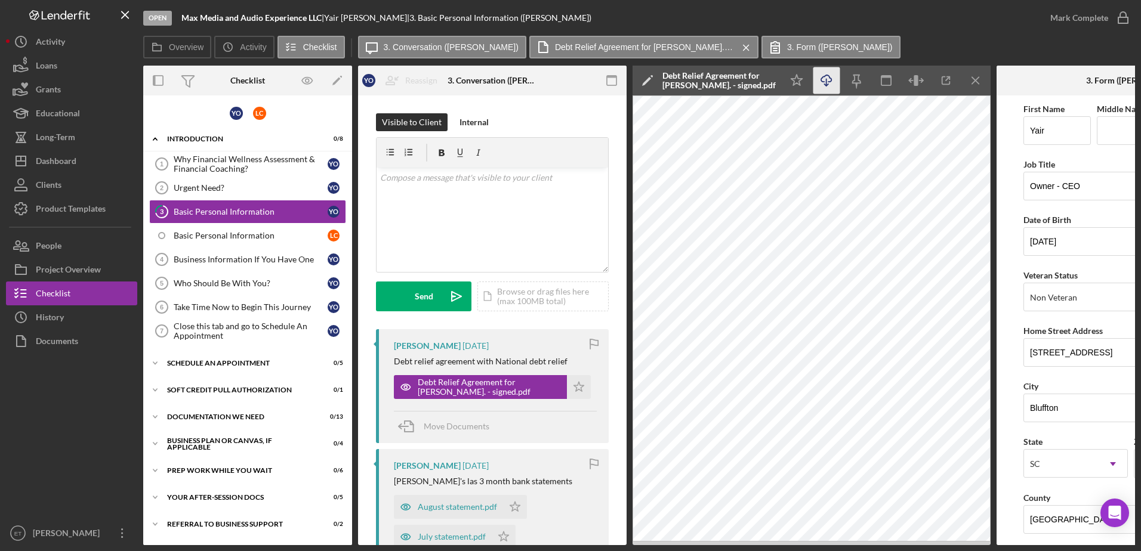
click at [825, 81] on icon "Icon/Download" at bounding box center [827, 80] width 27 height 27
